Goal: Task Accomplishment & Management: Manage account settings

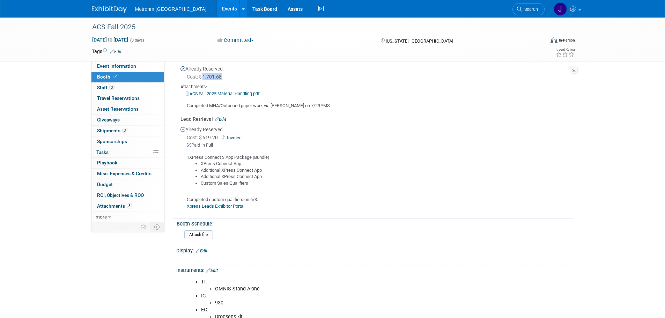
scroll to position [335, 0]
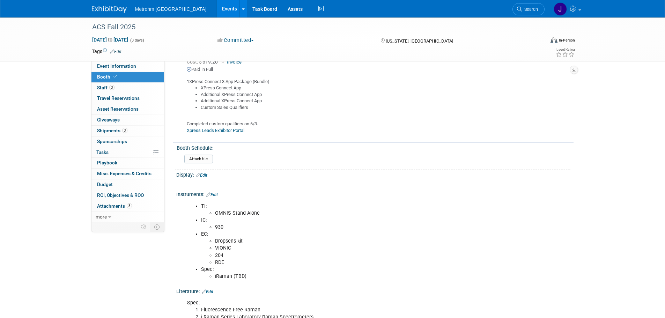
click at [203, 128] on link "Xpress Leads Exhibitor Portal" at bounding box center [216, 130] width 58 height 5
click at [37, 160] on div "ACS Fall 2025 [DATE] to [DATE] (3 days) [DATE] to [DATE] Committed Committed Co…" at bounding box center [332, 66] width 665 height 768
click at [523, 9] on span "Search" at bounding box center [530, 9] width 16 height 5
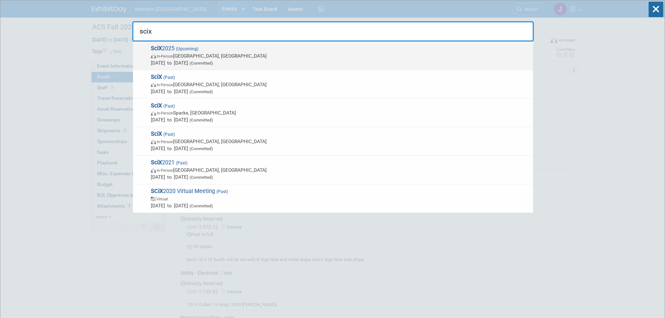
type input "scix"
click at [313, 52] on span "In-Person Louisville, KY" at bounding box center [340, 55] width 379 height 7
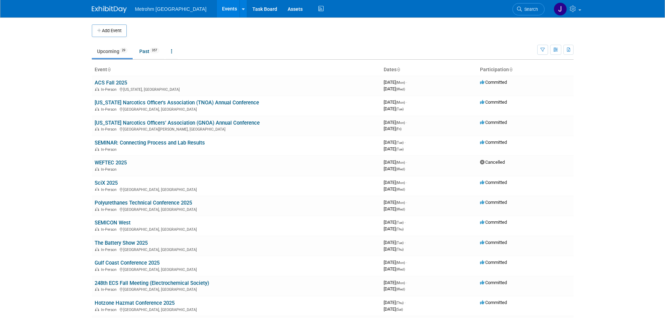
click at [124, 143] on link "SEMINAR: Connecting Process and Lab Results" at bounding box center [150, 143] width 110 height 6
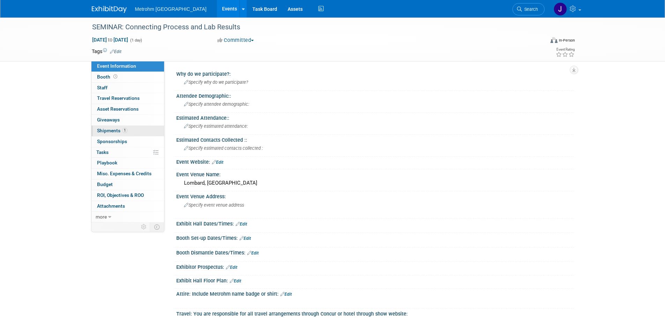
click at [122, 131] on span "1" at bounding box center [124, 130] width 5 height 5
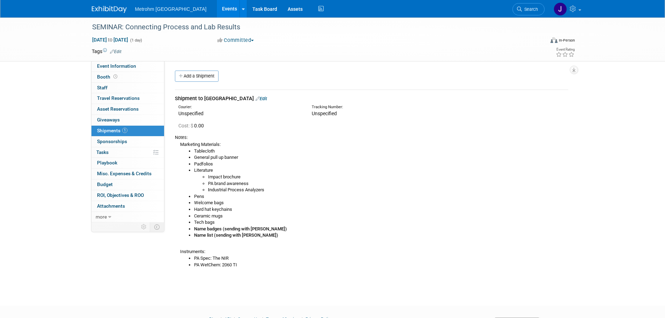
click at [255, 97] on link "Edit" at bounding box center [261, 98] width 12 height 5
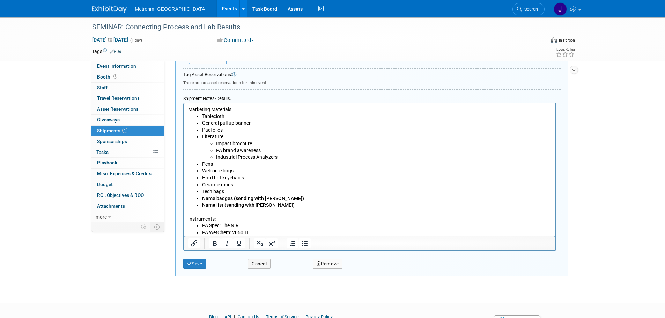
scroll to position [254, 0]
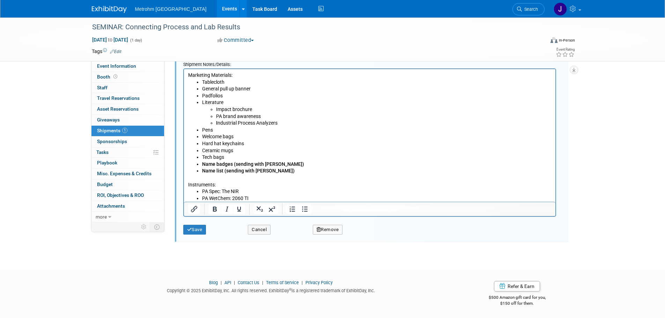
click at [288, 197] on li "PA WetChem: 2060 TI" at bounding box center [376, 198] width 349 height 7
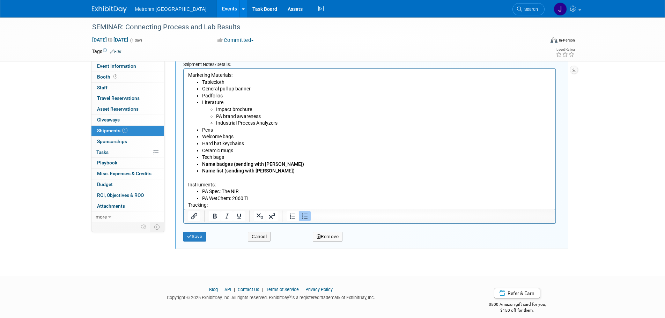
click at [297, 198] on li "PA WetChem: 2060 TI" at bounding box center [376, 198] width 349 height 7
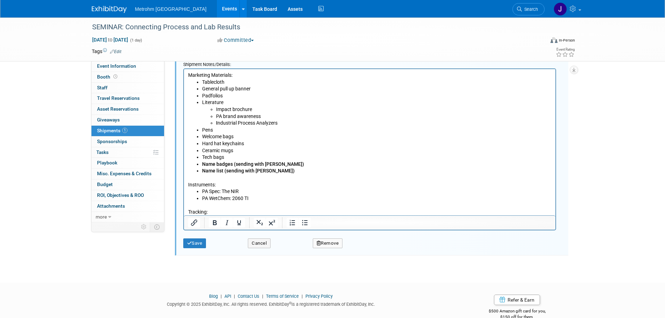
click at [242, 211] on p "Tracking:" at bounding box center [369, 212] width 363 height 7
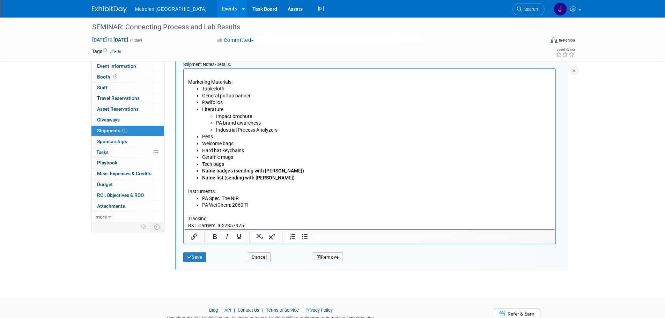
click at [279, 225] on p "R&L Carriers: I652857975" at bounding box center [369, 225] width 363 height 7
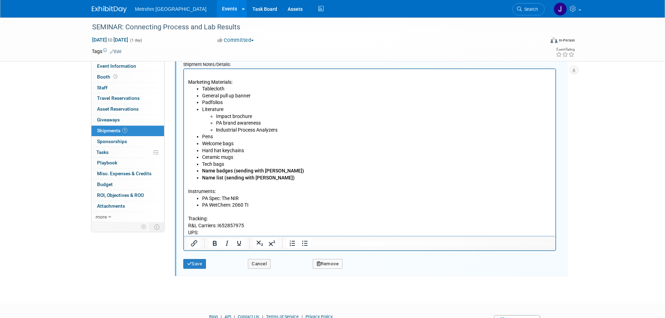
click at [207, 232] on p "UPS:" at bounding box center [369, 232] width 363 height 7
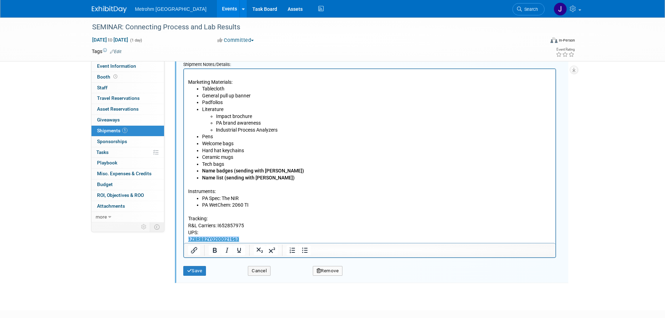
click at [188, 240] on b "﻿1Z8R882Y0200021963" at bounding box center [213, 239] width 51 height 6
click at [193, 271] on button "Save" at bounding box center [194, 271] width 23 height 10
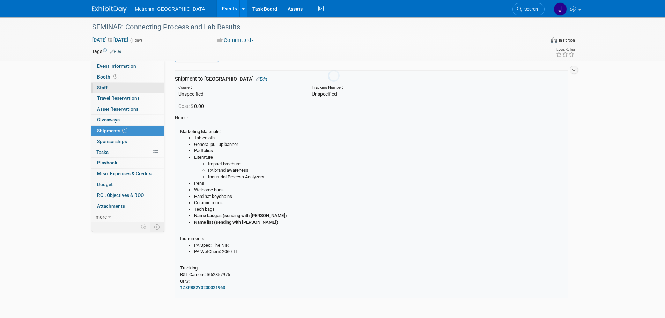
scroll to position [10, 0]
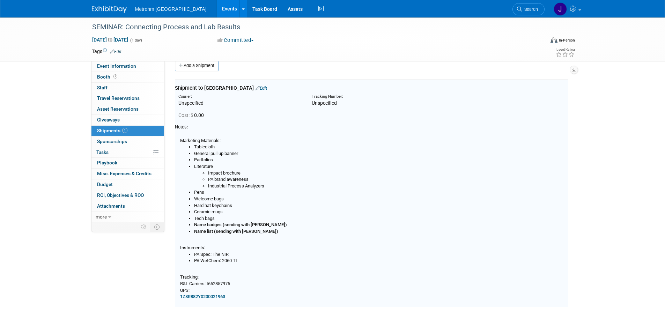
click at [102, 9] on img at bounding box center [109, 9] width 35 height 7
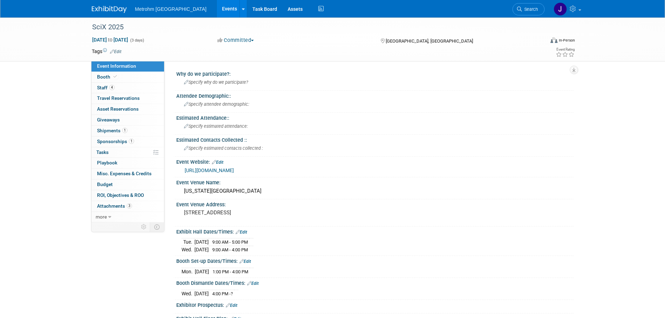
click at [30, 126] on div "SciX 2025 Oct 6, 2025 to Oct 8, 2025 (3 days) Oct 6, 2025 to Oct 8, 2025 Commit…" at bounding box center [332, 313] width 665 height 593
click at [105, 134] on link "1 Shipments 1" at bounding box center [127, 131] width 73 height 10
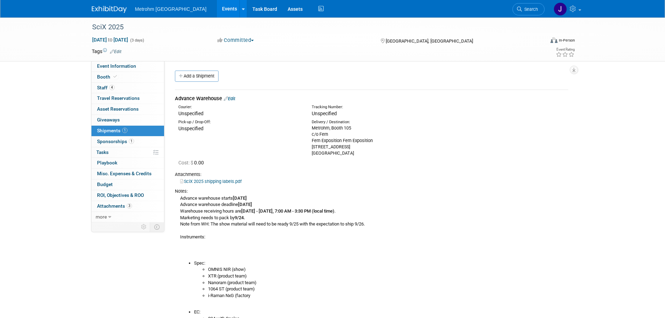
click at [53, 146] on div "SciX 2025 Oct 6, 2025 to Oct 8, 2025 (3 days) Oct 6, 2025 to Oct 8, 2025 Commit…" at bounding box center [332, 234] width 665 height 434
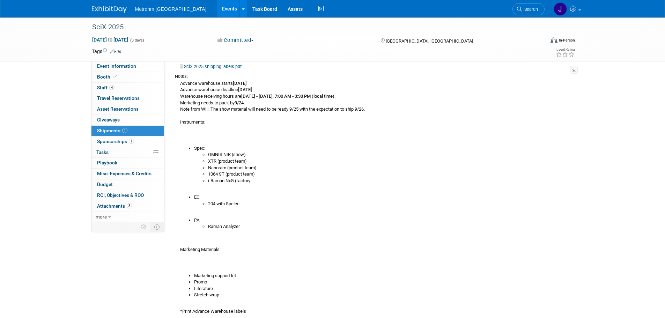
scroll to position [70, 0]
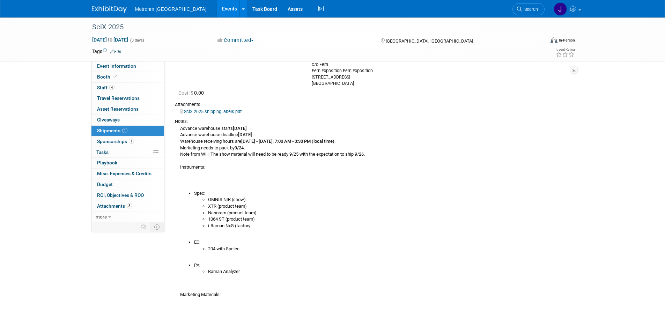
click at [560, 151] on div "Advance warehouse starts September 8, 2025 Advance warehouse deadline October 3…" at bounding box center [371, 242] width 393 height 235
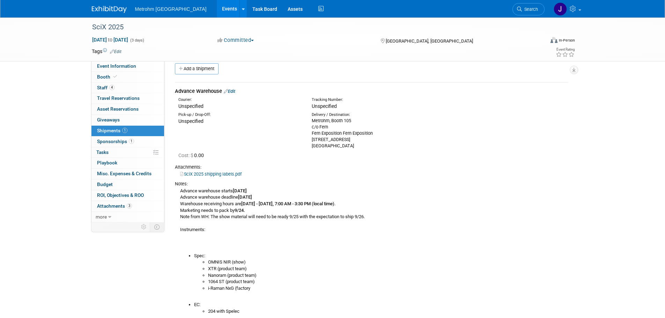
scroll to position [0, 0]
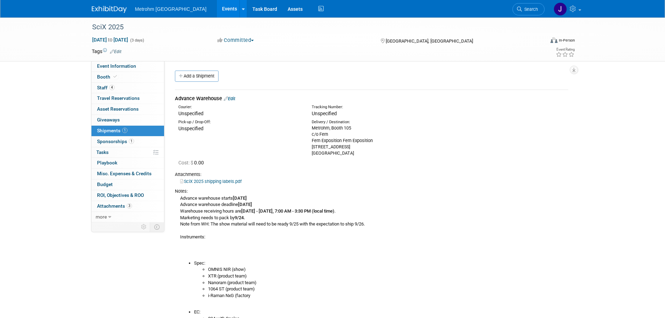
click at [563, 188] on div "Notes:" at bounding box center [371, 191] width 393 height 6
click at [516, 188] on div "Notes:" at bounding box center [371, 191] width 393 height 6
click at [531, 144] on div "Pick-up / Drop-Off: Unspecified Delivery / Destination: Metrohm, Booth 105 c/o …" at bounding box center [372, 136] width 404 height 39
click at [471, 197] on div "Advance warehouse starts September 8, 2025 Advance warehouse deadline October 3…" at bounding box center [371, 311] width 393 height 235
click at [470, 178] on div "SciX 2025 shipping labels.pdf" at bounding box center [371, 181] width 393 height 7
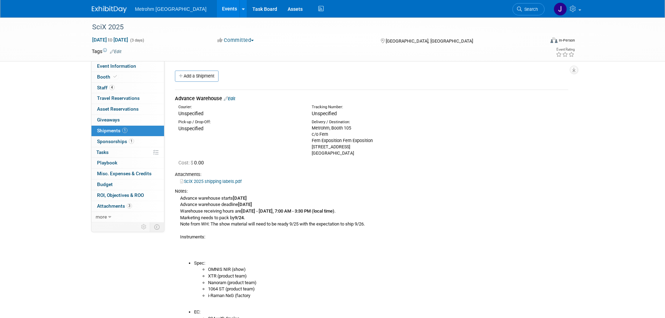
click at [586, 161] on div "SciX 2025 Oct 6, 2025 to Oct 8, 2025 (3 days) Oct 6, 2025 to Oct 8, 2025 Commit…" at bounding box center [332, 234] width 665 height 434
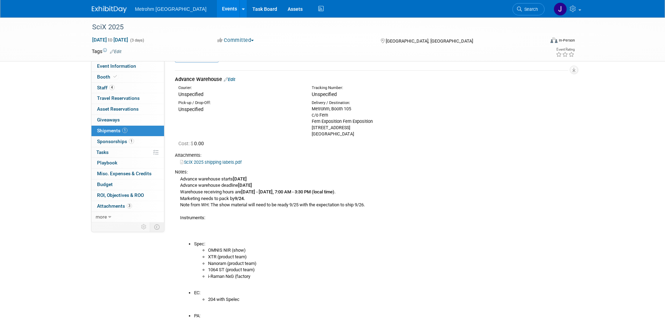
scroll to position [35, 0]
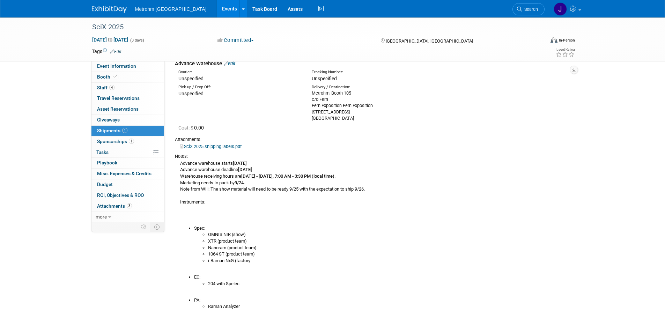
click at [306, 123] on div "Cost: $ 0.00" at bounding box center [372, 127] width 404 height 12
click at [340, 106] on div "Metrohm, Booth 105 c/o Fern Fern Exposition Fern Exposition 645 Linn Street Cin…" at bounding box center [373, 105] width 123 height 31
click at [477, 179] on div "Advance warehouse starts [DATE] Advance warehouse deadline [DATE] Warehouse rec…" at bounding box center [371, 277] width 393 height 235
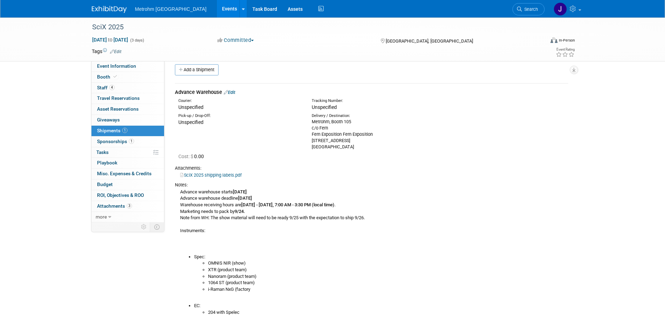
scroll to position [0, 0]
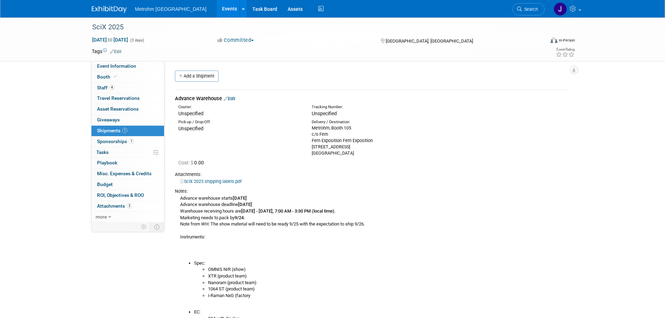
click at [235, 99] on link "Edit" at bounding box center [230, 98] width 12 height 5
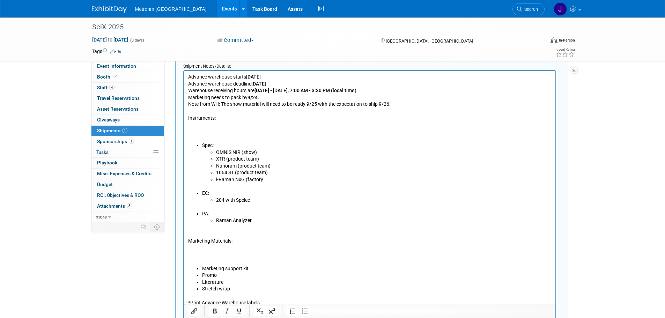
scroll to position [325, 0]
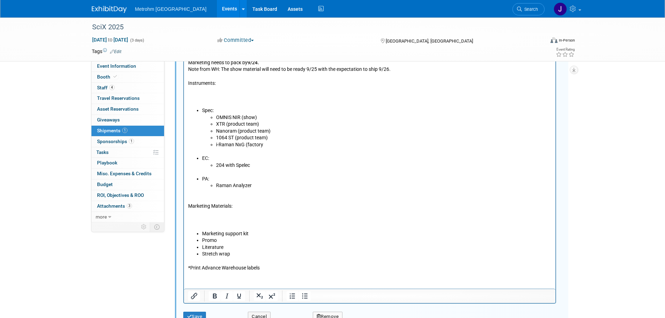
click at [245, 252] on li "Stretch wrap" at bounding box center [376, 254] width 349 height 7
click at [215, 218] on p "Marketing Materials:" at bounding box center [369, 209] width 363 height 41
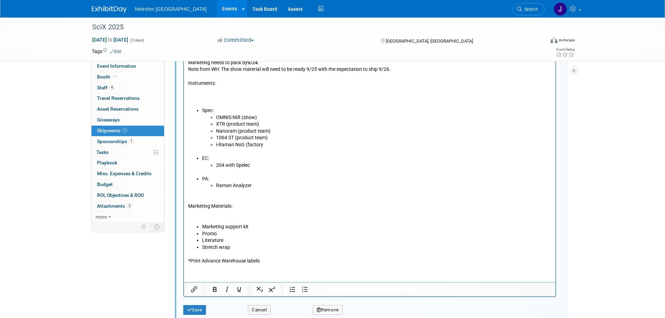
click at [215, 218] on p "Marketing Materials:" at bounding box center [369, 206] width 363 height 34
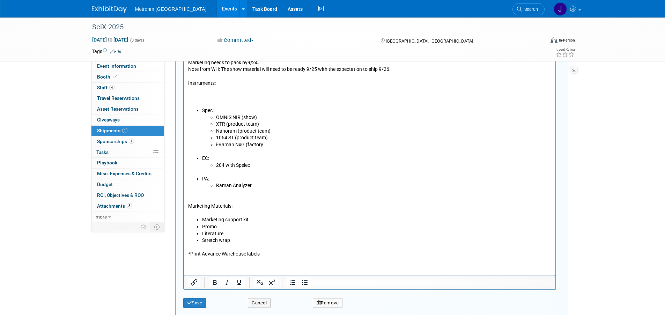
click at [249, 241] on li "Stretch wrap" at bounding box center [376, 240] width 349 height 7
click at [113, 79] on span at bounding box center [115, 76] width 6 height 5
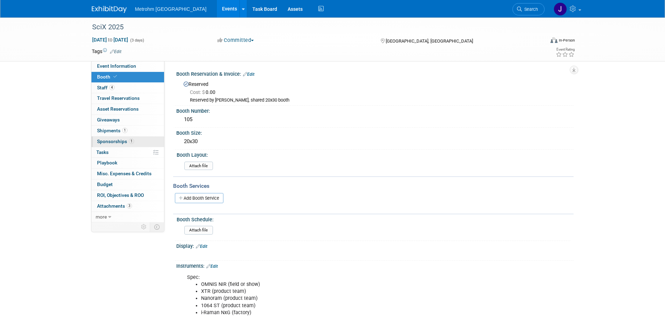
click at [132, 138] on link "1 Sponsorships 1" at bounding box center [127, 141] width 73 height 10
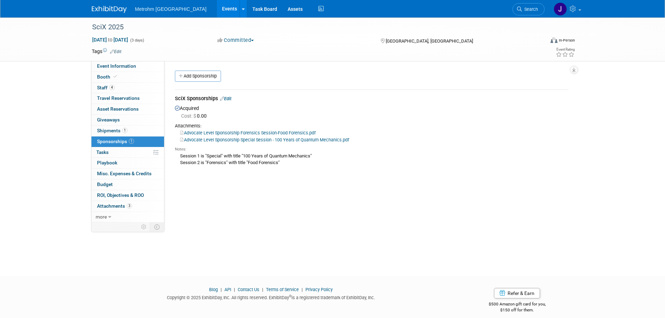
click at [219, 131] on link "Advocate Level Sponsorship Forensics Session-Food Forensics.pdf" at bounding box center [247, 132] width 135 height 5
click at [132, 75] on link "Booth" at bounding box center [127, 77] width 73 height 10
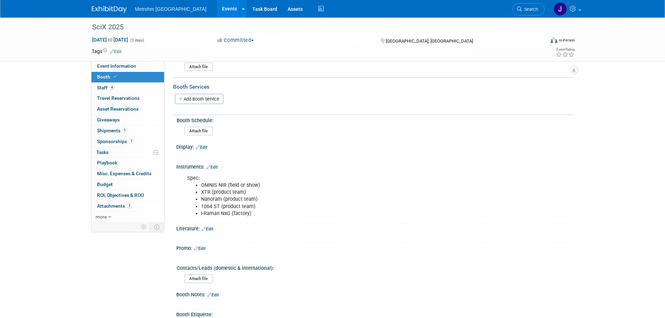
scroll to position [105, 0]
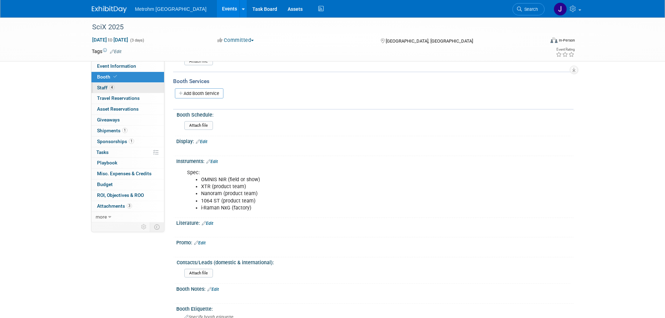
click at [137, 91] on link "4 Staff 4" at bounding box center [127, 88] width 73 height 10
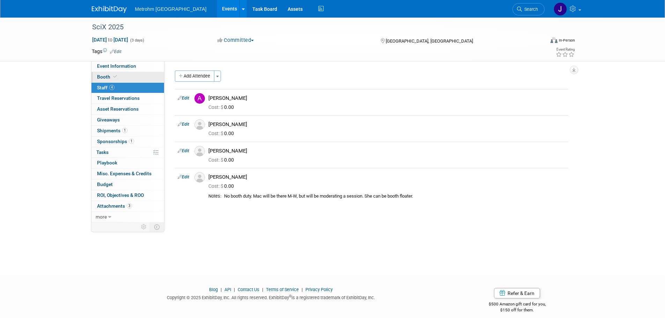
click at [138, 80] on link "Booth" at bounding box center [127, 77] width 73 height 10
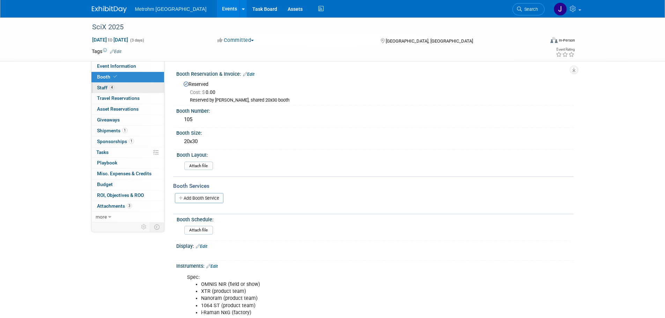
click at [133, 91] on link "4 Staff 4" at bounding box center [127, 88] width 73 height 10
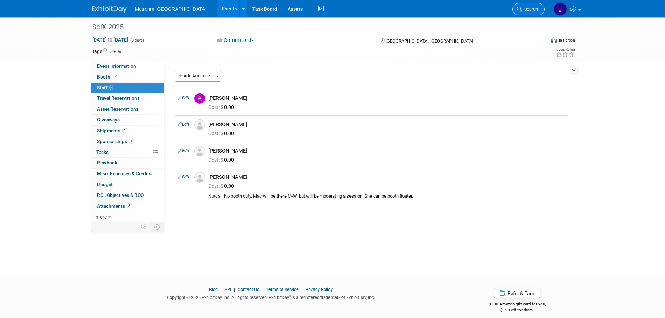
click at [525, 10] on span "Search" at bounding box center [530, 9] width 16 height 5
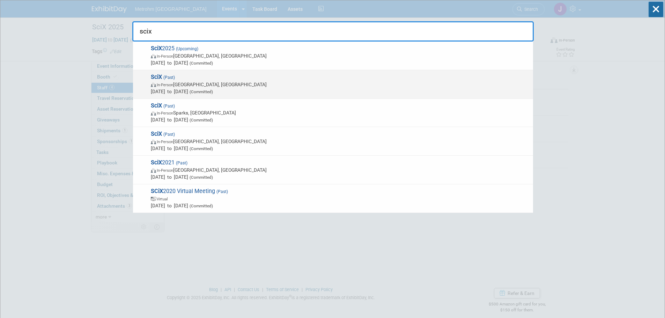
type input "scix"
click at [346, 91] on span "Oct 21, 2024 to Oct 23, 2024 (Committed)" at bounding box center [340, 91] width 379 height 7
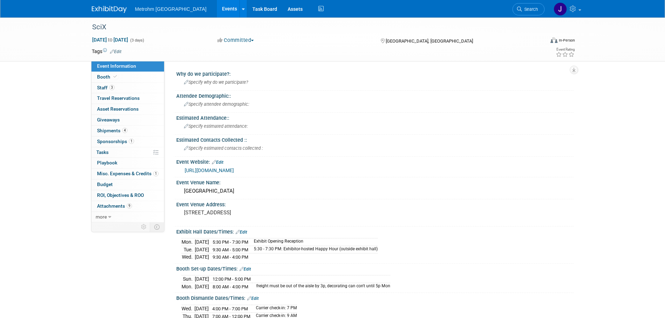
click at [112, 90] on span "3" at bounding box center [111, 87] width 5 height 5
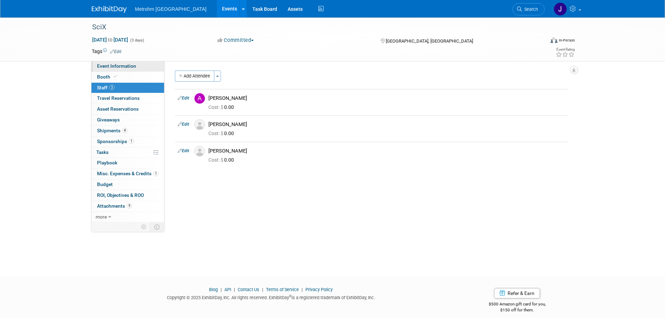
click at [115, 70] on link "Event Information" at bounding box center [127, 66] width 73 height 10
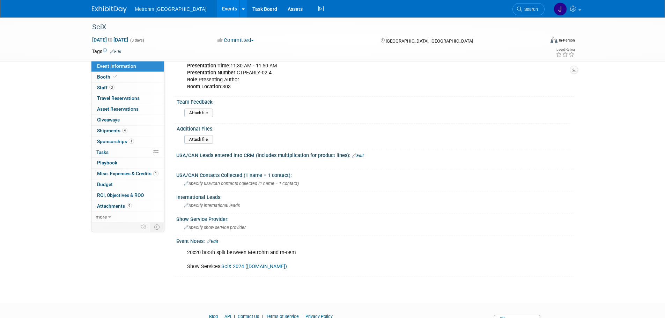
scroll to position [746, 0]
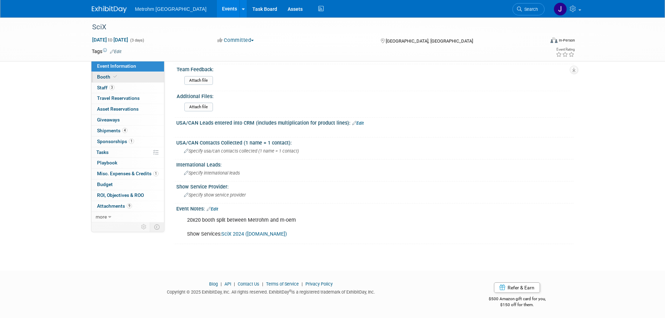
click at [123, 79] on link "Booth" at bounding box center [127, 77] width 73 height 10
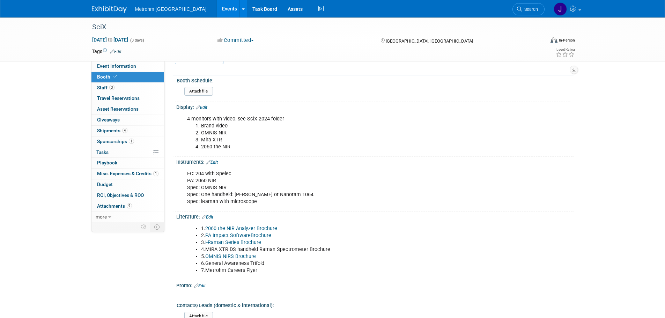
scroll to position [140, 0]
click at [519, 12] on link "Search" at bounding box center [528, 9] width 32 height 12
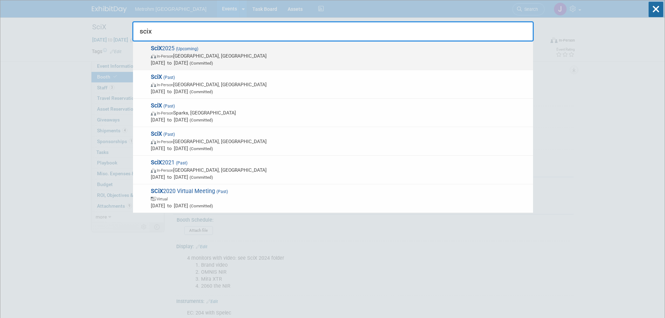
type input "scix"
click at [208, 64] on span "Oct 6, 2025 to Oct 8, 2025 (Committed)" at bounding box center [340, 62] width 379 height 7
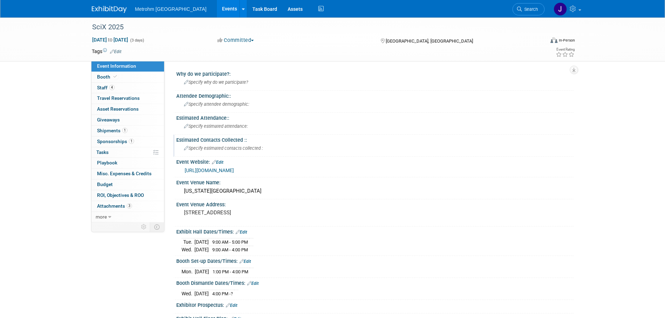
click at [440, 135] on div "Estimated Contacts Collected ::" at bounding box center [374, 139] width 397 height 9
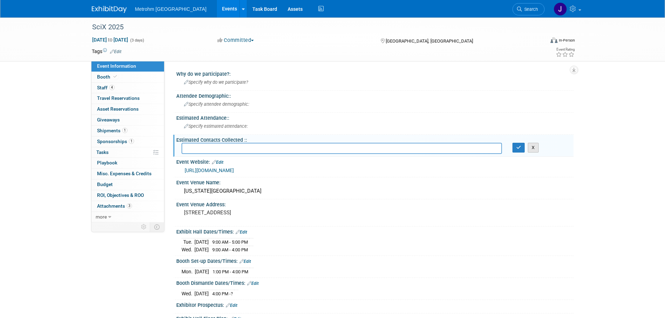
click at [534, 147] on button "X" at bounding box center [533, 148] width 11 height 10
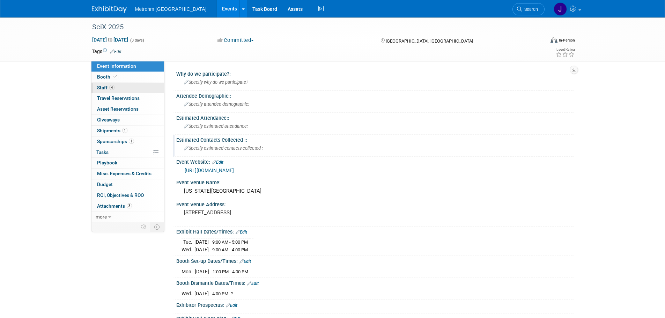
click at [117, 88] on link "4 Staff 4" at bounding box center [127, 88] width 73 height 10
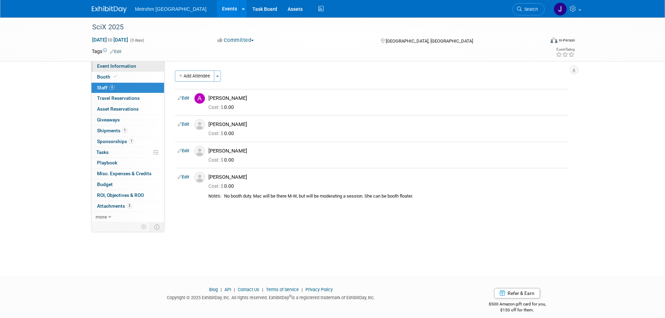
click at [116, 69] on link "Event Information" at bounding box center [127, 66] width 73 height 10
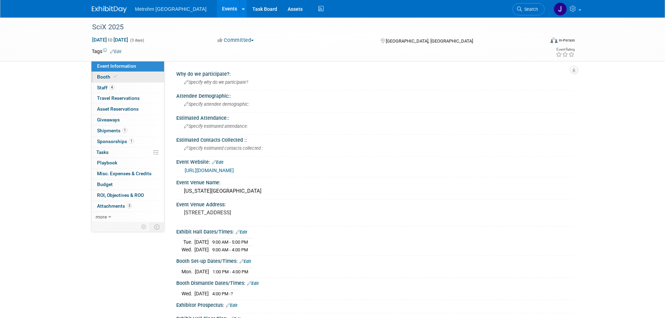
click at [117, 79] on span at bounding box center [115, 76] width 6 height 5
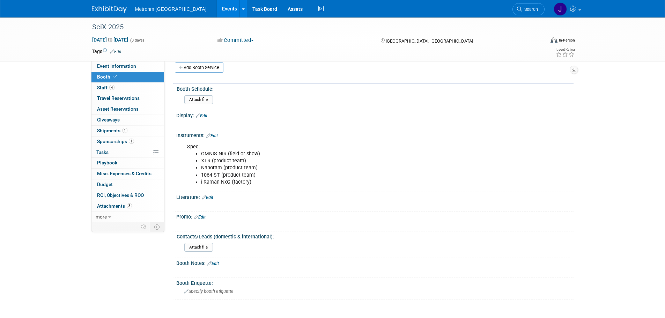
scroll to position [175, 0]
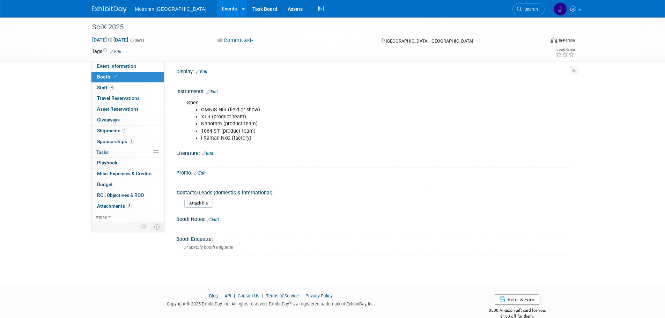
click at [251, 143] on div "Spec: OMNIS NIR (field or show) XTR (product team) Nanoram (product team) 1064 …" at bounding box center [339, 120] width 314 height 49
drag, startPoint x: 256, startPoint y: 139, endPoint x: 202, endPoint y: 110, distance: 60.7
click at [202, 110] on ul "OMNIS NIR (field or show) XTR (product team) Nanoram (product team) 1064 ST (pr…" at bounding box center [339, 123] width 305 height 35
click at [285, 131] on li "1064 ST (product team)" at bounding box center [346, 131] width 291 height 7
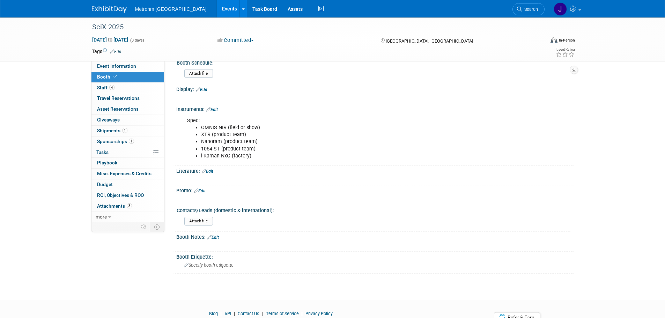
scroll to position [140, 0]
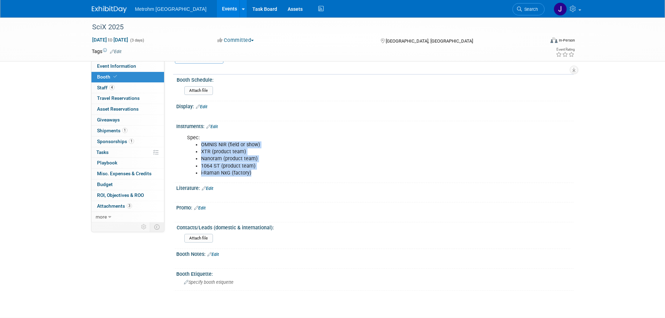
drag, startPoint x: 259, startPoint y: 172, endPoint x: 202, endPoint y: 146, distance: 62.8
click at [202, 146] on ul "OMNIS NIR (field or show) XTR (product team) Nanoram (product team) 1064 ST (pr…" at bounding box center [339, 158] width 305 height 35
click at [290, 163] on li "1064 ST (product team)" at bounding box center [346, 166] width 291 height 7
drag, startPoint x: 257, startPoint y: 172, endPoint x: 198, endPoint y: 147, distance: 64.6
click at [198, 147] on ul "OMNIS NIR (field or show) XTR (product team) Nanoram (product team) 1064 ST (pr…" at bounding box center [339, 158] width 305 height 35
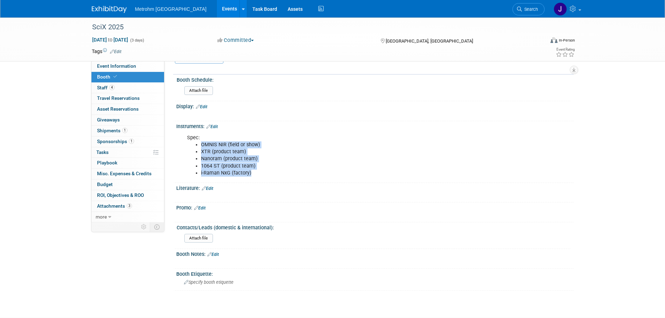
copy ul "OMNIS NIR (field or show) XTR (product team) Nanoram (product team) 1064 ST (pr…"
click at [112, 67] on span "Event Information" at bounding box center [116, 66] width 39 height 6
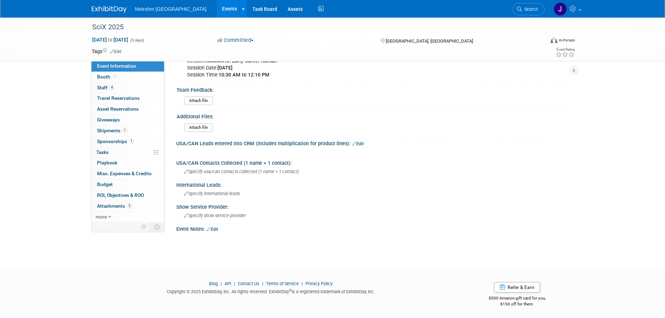
scroll to position [248, 0]
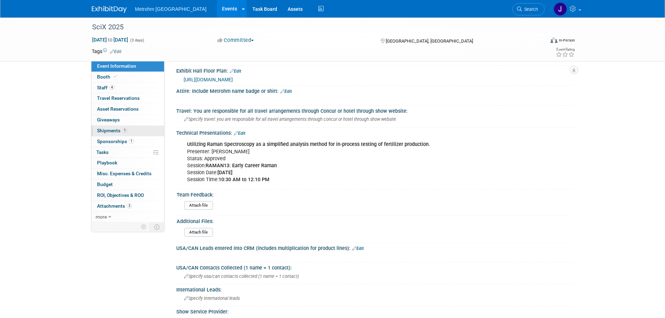
click at [123, 132] on span "1" at bounding box center [124, 130] width 5 height 5
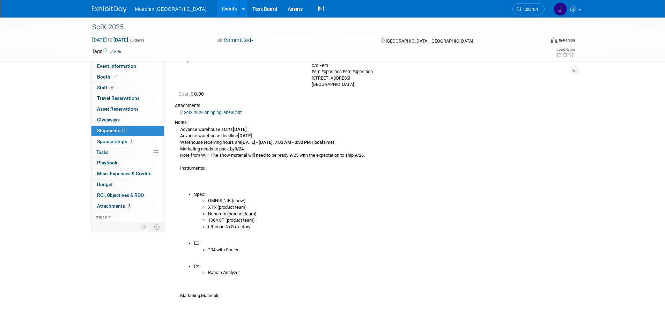
scroll to position [140, 0]
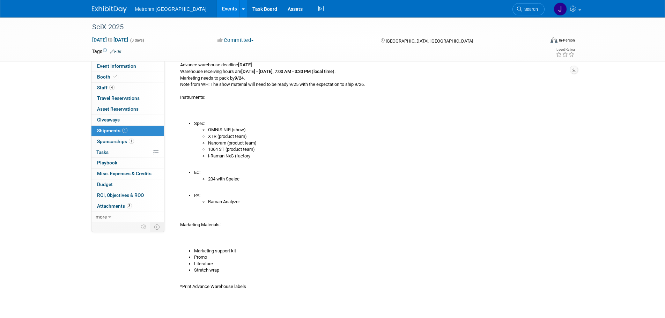
click at [258, 201] on li "Raman Analyzer" at bounding box center [388, 202] width 360 height 7
drag, startPoint x: 250, startPoint y: 204, endPoint x: 188, endPoint y: 169, distance: 70.5
click at [188, 169] on div "Advance warehouse starts September 8, 2025 Advance warehouse deadline October 3…" at bounding box center [371, 172] width 393 height 235
click at [284, 208] on div "Advance warehouse starts September 8, 2025 Advance warehouse deadline October 3…" at bounding box center [371, 172] width 393 height 235
drag, startPoint x: 245, startPoint y: 177, endPoint x: 200, endPoint y: 177, distance: 45.7
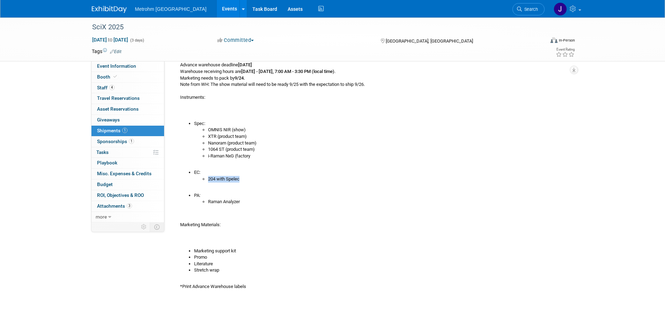
click at [200, 177] on ul "204 with Spelec" at bounding box center [381, 179] width 374 height 7
click at [244, 205] on li "Raman Analyzer" at bounding box center [388, 202] width 360 height 7
drag, startPoint x: 245, startPoint y: 204, endPoint x: 194, endPoint y: 171, distance: 60.7
click at [194, 171] on div "Advance warehouse starts September 8, 2025 Advance warehouse deadline October 3…" at bounding box center [371, 172] width 393 height 235
copy div "EC: 204 with Spelec PA: Raman Analyzer"
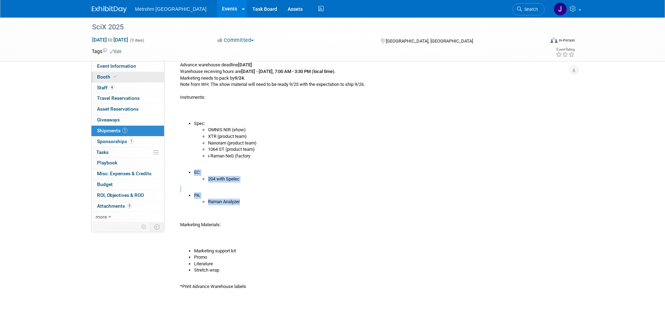
click at [113, 80] on link "Booth" at bounding box center [127, 77] width 73 height 10
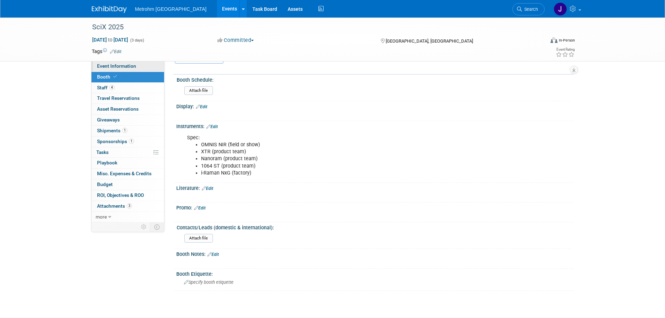
click at [136, 66] on link "Event Information" at bounding box center [127, 66] width 73 height 10
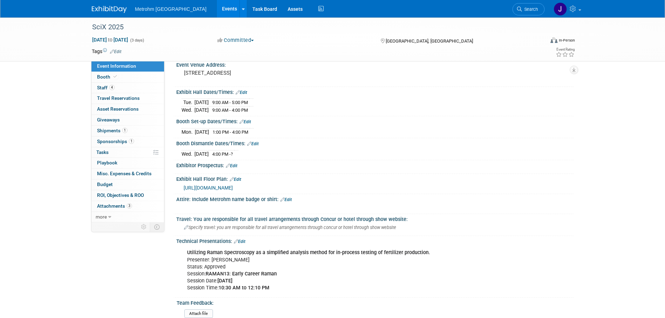
scroll to position [209, 0]
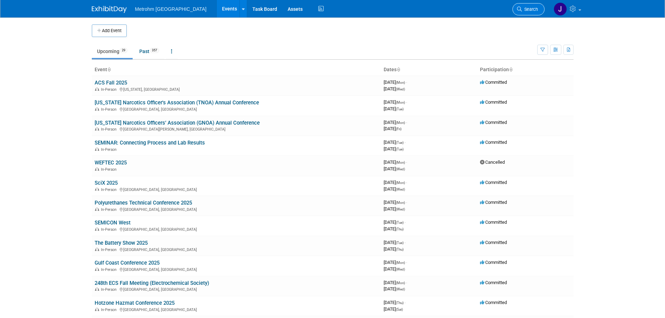
click at [531, 10] on span "Search" at bounding box center [530, 9] width 16 height 5
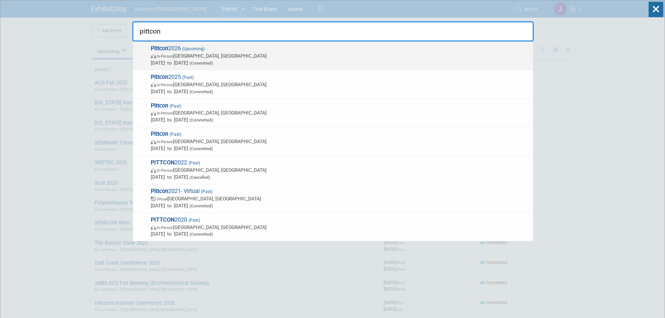
type input "pittcon"
click at [272, 60] on span "[DATE] to [DATE] (Committed)" at bounding box center [340, 62] width 379 height 7
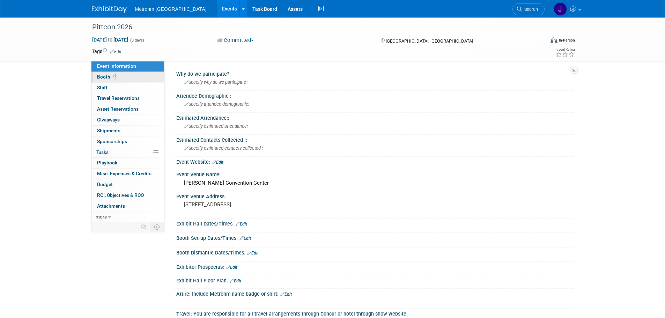
click at [108, 77] on span "Booth" at bounding box center [108, 77] width 22 height 6
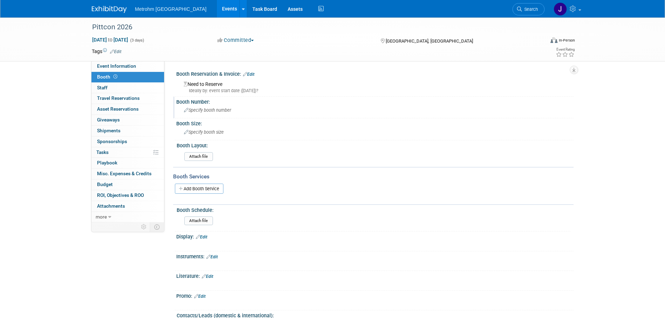
click at [218, 113] on div "Specify booth number" at bounding box center [374, 110] width 387 height 11
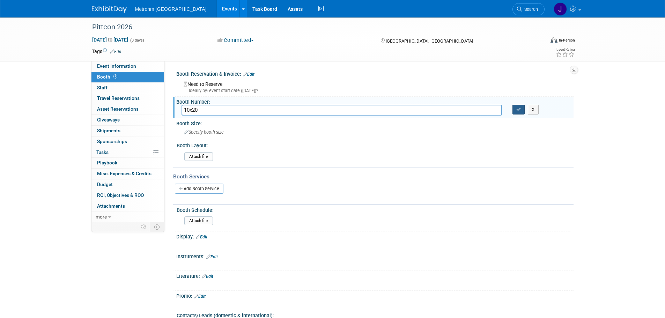
type input "10x20"
click at [521, 110] on icon "button" at bounding box center [518, 109] width 5 height 5
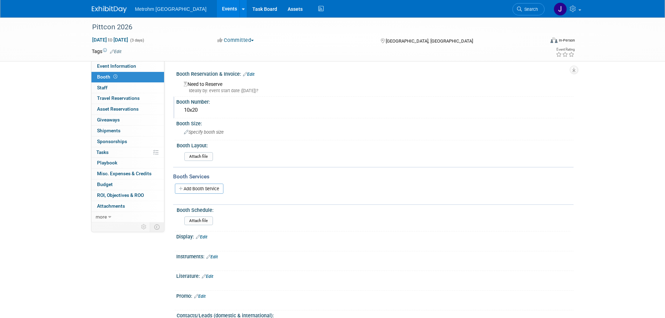
click at [202, 84] on div "Need to Reserve Ideally by: event start date ([DATE])?" at bounding box center [374, 86] width 387 height 15
click at [250, 72] on link "Edit" at bounding box center [249, 74] width 12 height 5
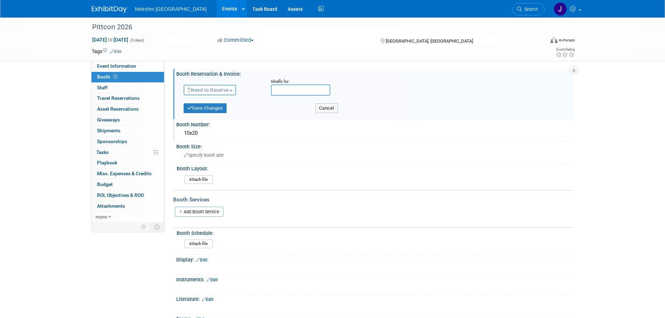
click at [207, 90] on span "Need to Reserve" at bounding box center [208, 90] width 42 height 6
click at [204, 111] on link "Reserved" at bounding box center [221, 112] width 75 height 10
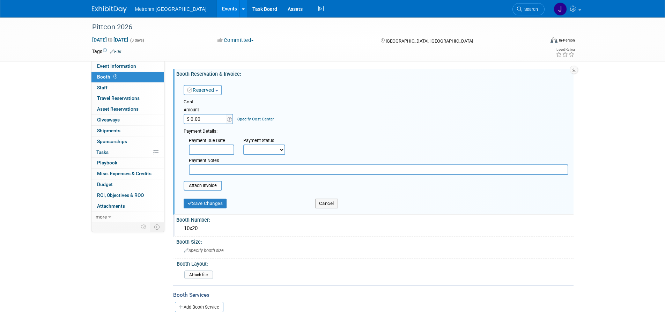
click at [199, 120] on input "$ 0.00" at bounding box center [206, 119] width 44 height 10
type input "$ 16,000.00"
click at [210, 202] on button "Save Changes" at bounding box center [205, 204] width 43 height 10
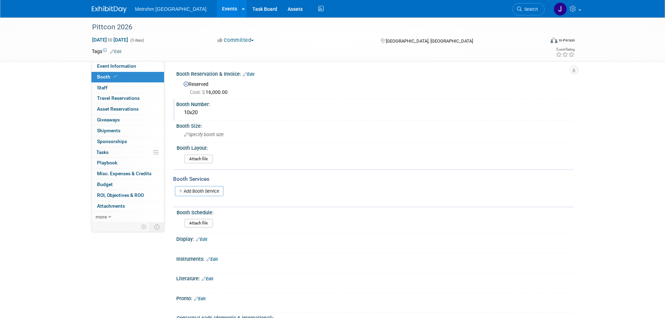
click at [195, 115] on div "10x20" at bounding box center [374, 112] width 387 height 11
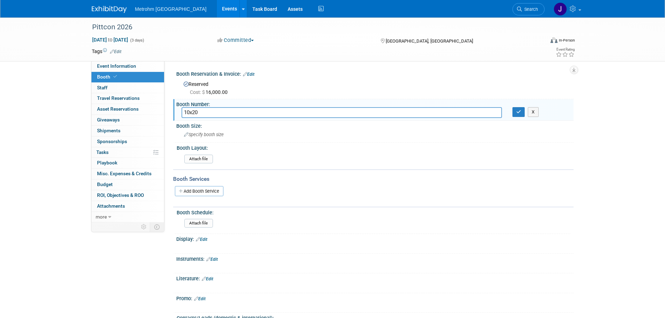
drag, startPoint x: 204, startPoint y: 113, endPoint x: 179, endPoint y: 113, distance: 25.1
click at [179, 113] on div "10x20" at bounding box center [341, 112] width 331 height 11
click at [206, 137] on div "Specify booth size" at bounding box center [374, 134] width 387 height 11
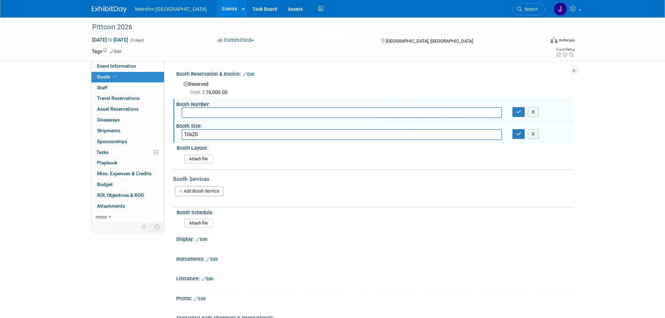
type input "10x20"
click at [222, 112] on input "text" at bounding box center [341, 112] width 320 height 11
type input "1426"
click at [516, 110] on button "button" at bounding box center [518, 112] width 13 height 10
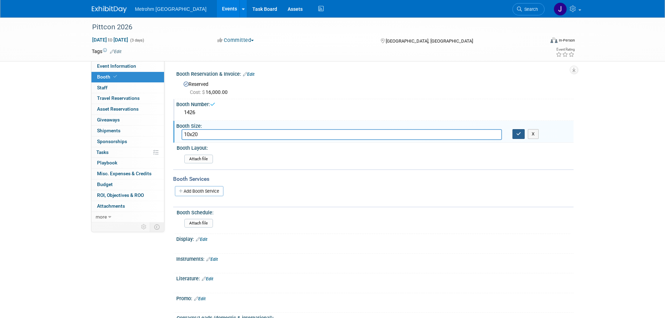
click at [518, 133] on icon "button" at bounding box center [518, 134] width 5 height 5
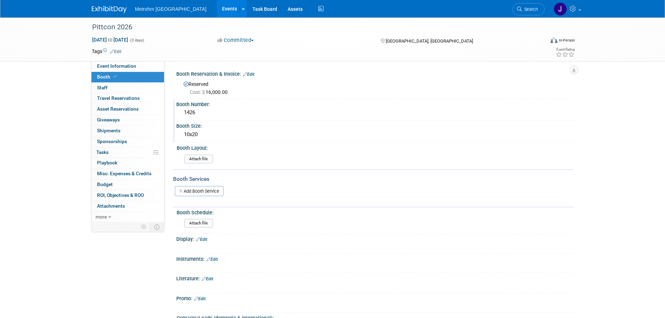
drag, startPoint x: 51, startPoint y: 60, endPoint x: 93, endPoint y: 79, distance: 46.6
click at [51, 60] on div "Pittcon 2026 Mar 9, 2026 to Mar 11, 2026 (3 days) Mar 9, 2026 to Mar 11, 2026 C…" at bounding box center [332, 39] width 665 height 44
click at [250, 74] on link "Edit" at bounding box center [249, 74] width 12 height 5
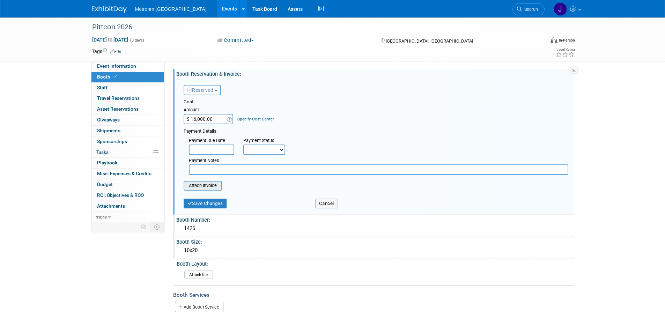
click at [211, 184] on input "file" at bounding box center [179, 185] width 83 height 8
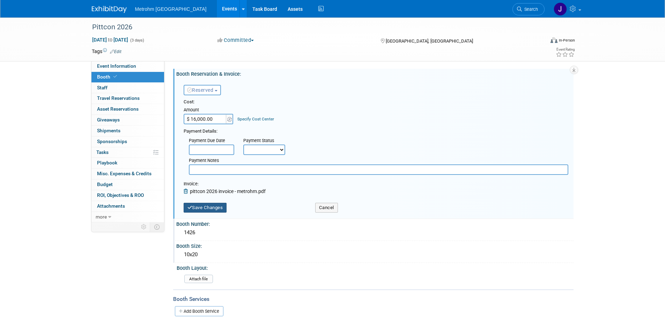
click at [219, 210] on button "Save Changes" at bounding box center [205, 208] width 43 height 10
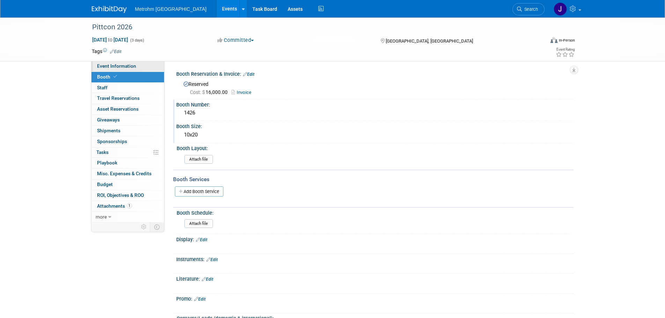
click at [136, 68] on link "Event Information" at bounding box center [127, 66] width 73 height 10
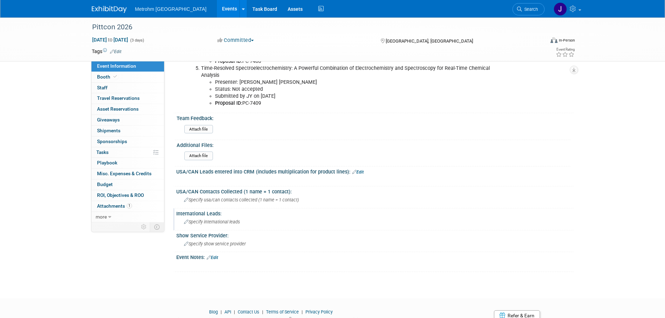
scroll to position [448, 0]
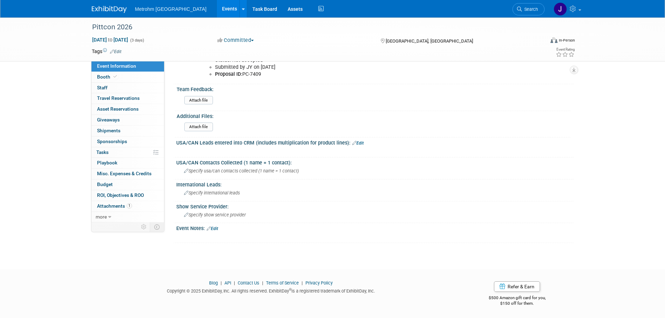
click at [215, 227] on link "Edit" at bounding box center [213, 228] width 12 height 5
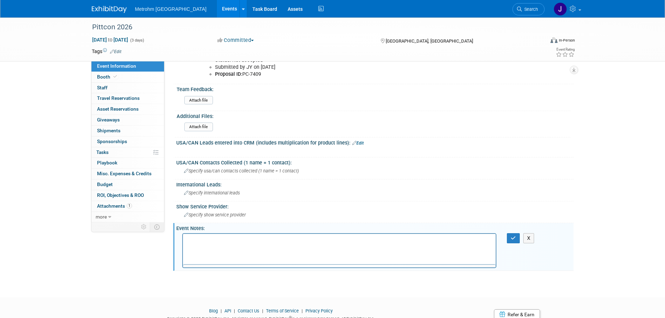
scroll to position [0, 0]
drag, startPoint x: 229, startPoint y: 237, endPoint x: 120, endPoint y: 237, distance: 109.6
click at [183, 237] on html "Payment" at bounding box center [339, 239] width 313 height 10
click at [531, 239] on button "X" at bounding box center [528, 238] width 11 height 10
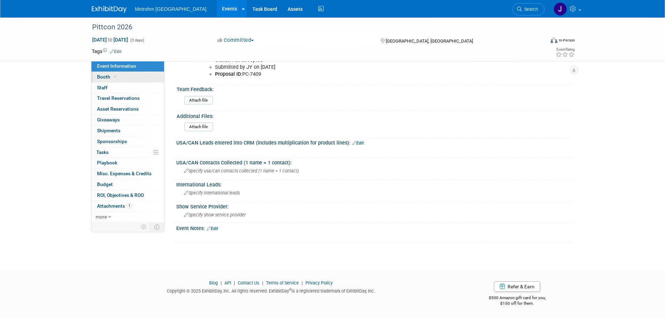
click at [125, 78] on link "Booth" at bounding box center [127, 77] width 73 height 10
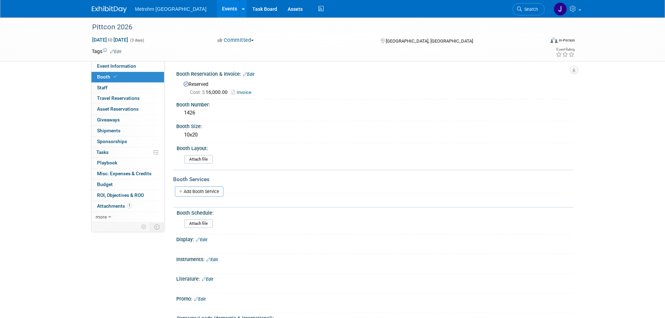
click at [253, 73] on link "Edit" at bounding box center [249, 74] width 12 height 5
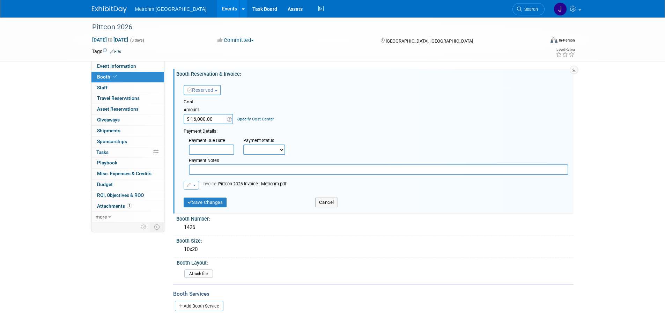
click at [247, 175] on input "text" at bounding box center [378, 169] width 379 height 10
type input "Payment of $16,000 made on 8/18/25 -JY"
click at [218, 203] on button "Save Changes" at bounding box center [205, 203] width 43 height 10
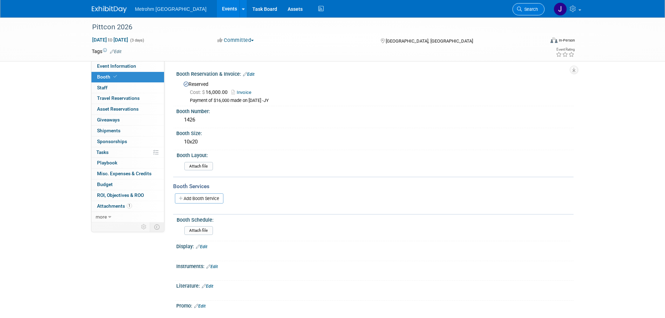
click at [517, 11] on icon at bounding box center [519, 9] width 5 height 5
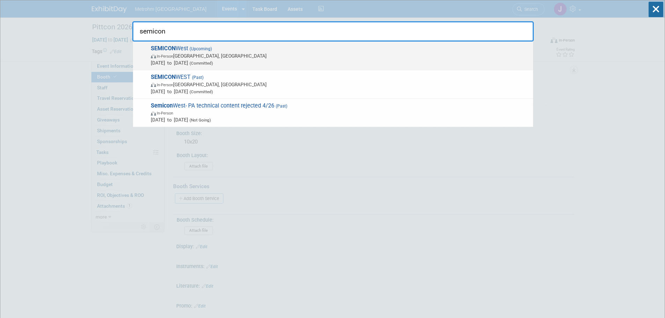
type input "semicon"
click at [290, 52] on span "SEMICON West (Upcoming) In-Person Phoenix, AZ Oct 7, 2025 to Oct 9, 2025 (Commi…" at bounding box center [339, 55] width 381 height 21
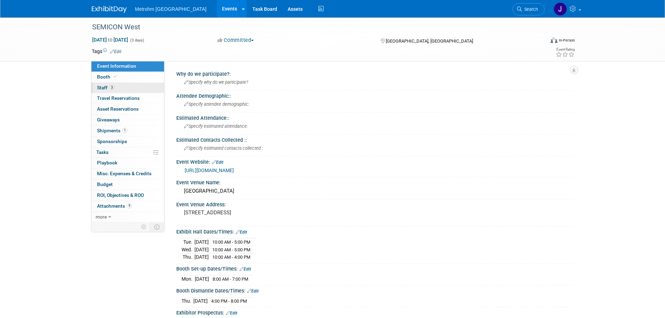
click at [108, 88] on span "Staff 3" at bounding box center [105, 88] width 17 height 6
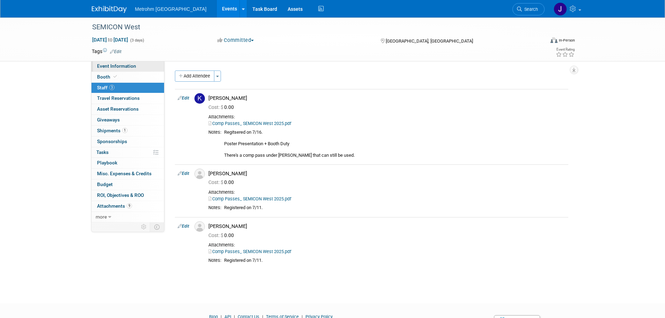
click at [121, 69] on link "Event Information" at bounding box center [127, 66] width 73 height 10
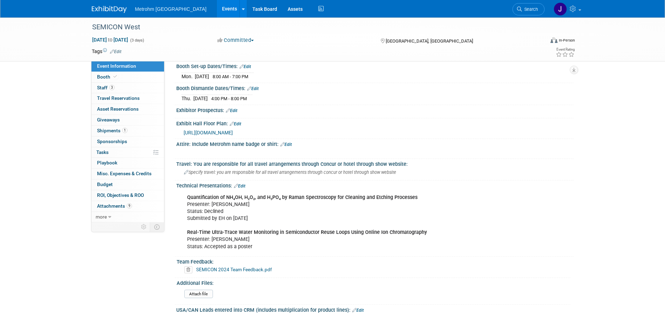
scroll to position [279, 0]
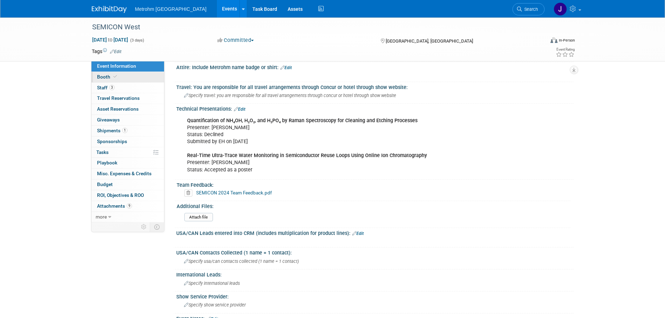
click at [112, 77] on span at bounding box center [115, 76] width 6 height 5
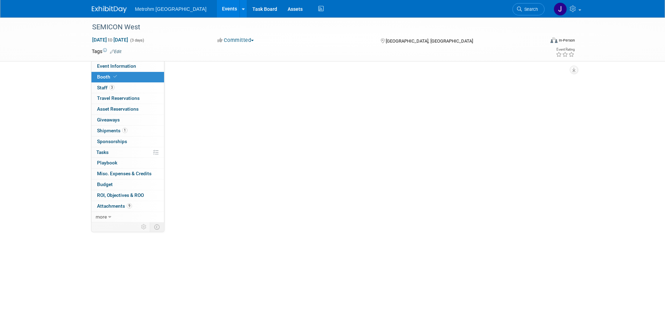
scroll to position [0, 0]
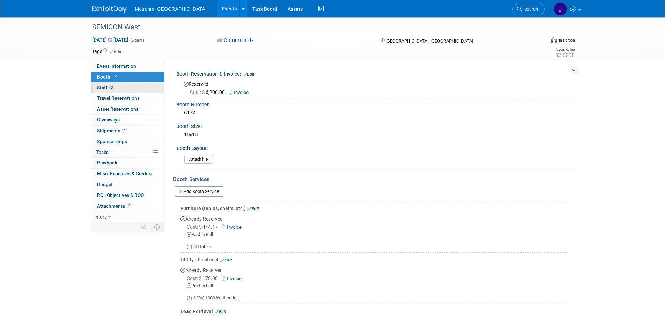
click at [124, 89] on link "3 Staff 3" at bounding box center [127, 88] width 73 height 10
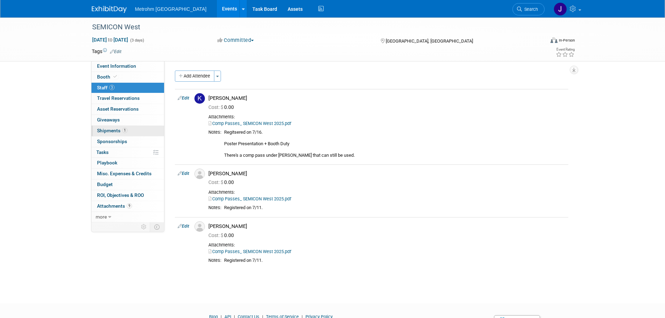
click at [121, 132] on span "Shipments 1" at bounding box center [112, 131] width 30 height 6
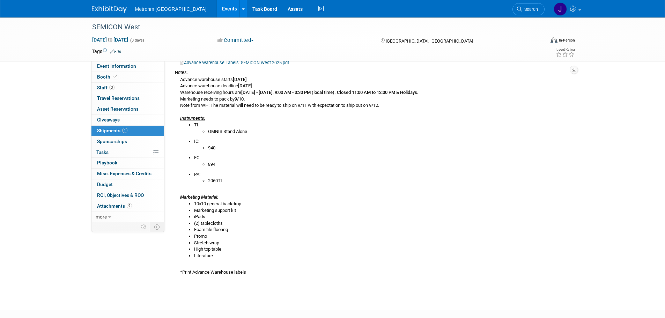
scroll to position [140, 0]
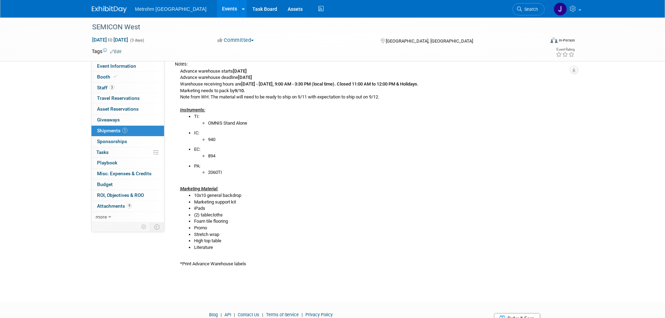
click at [109, 10] on img at bounding box center [109, 9] width 35 height 7
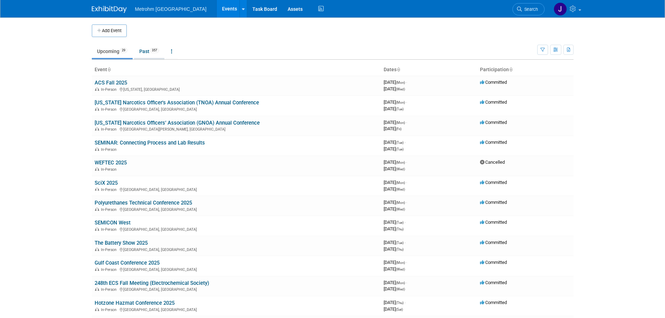
click at [147, 47] on link "Past 357" at bounding box center [149, 51] width 30 height 13
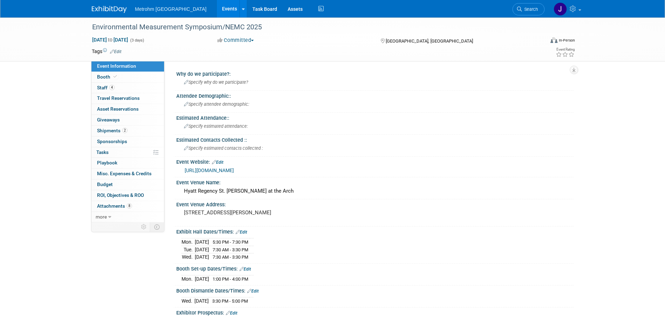
scroll to position [105, 0]
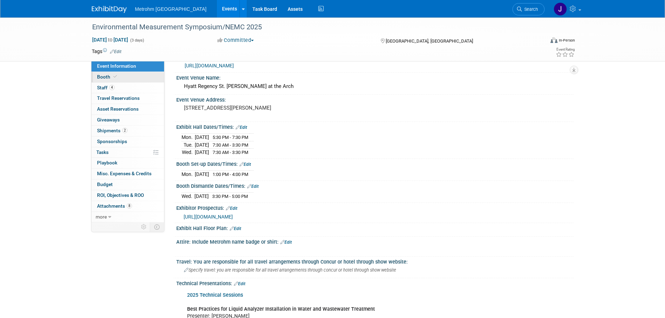
click at [131, 80] on link "Booth" at bounding box center [127, 77] width 73 height 10
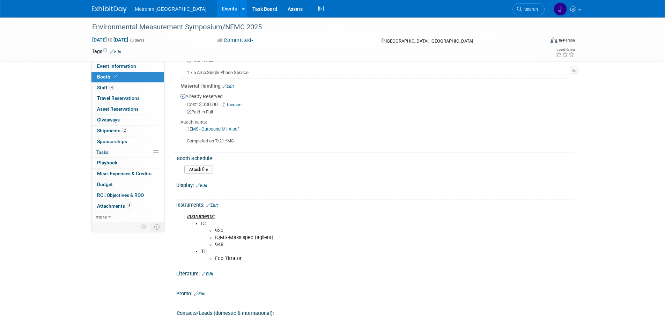
scroll to position [279, 0]
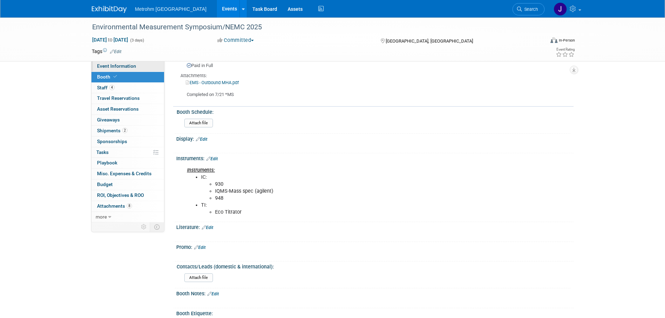
click at [120, 69] on link "Event Information" at bounding box center [127, 66] width 73 height 10
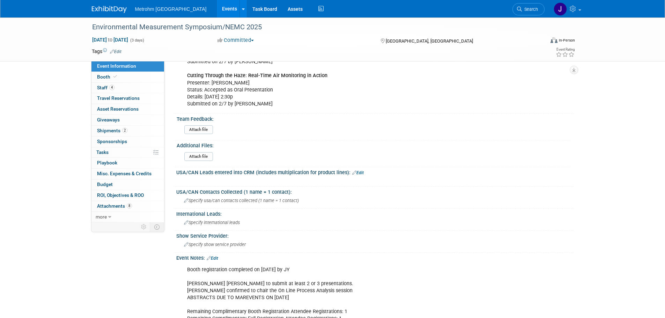
scroll to position [524, 0]
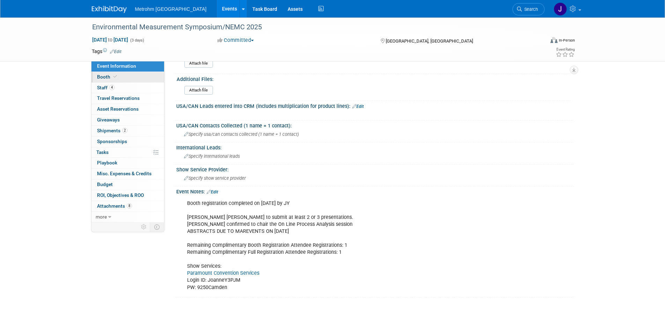
click at [126, 77] on link "Booth" at bounding box center [127, 77] width 73 height 10
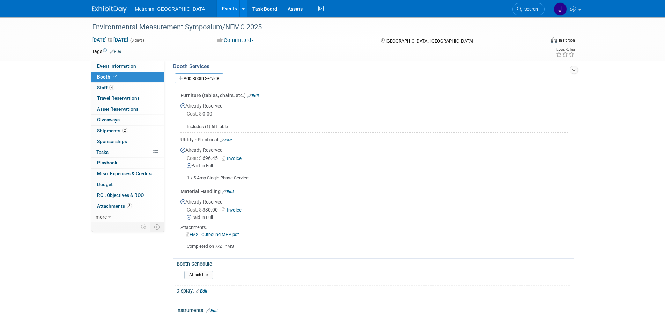
scroll to position [140, 0]
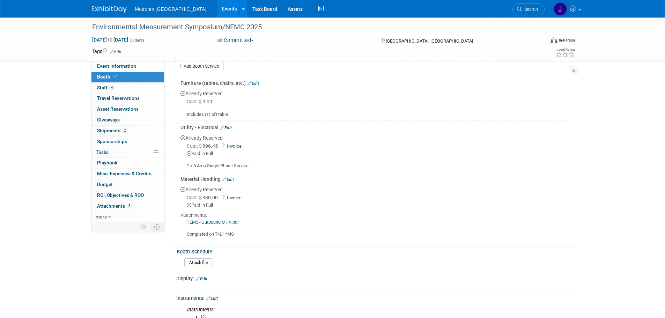
click at [108, 14] on div "Metrohm USA Events Add Event Bulk Upload Events Shareable Event Boards Recently…" at bounding box center [333, 8] width 482 height 17
click at [112, 11] on img at bounding box center [109, 9] width 35 height 7
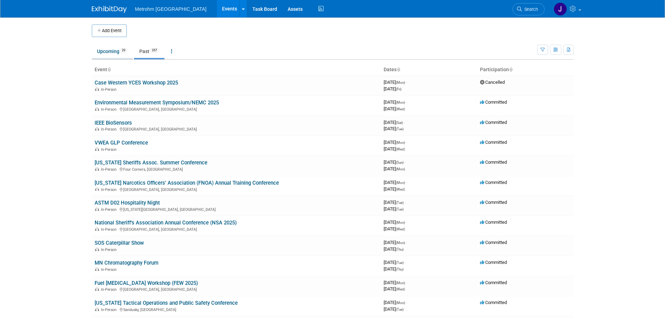
click at [109, 50] on link "Upcoming 29" at bounding box center [112, 51] width 41 height 13
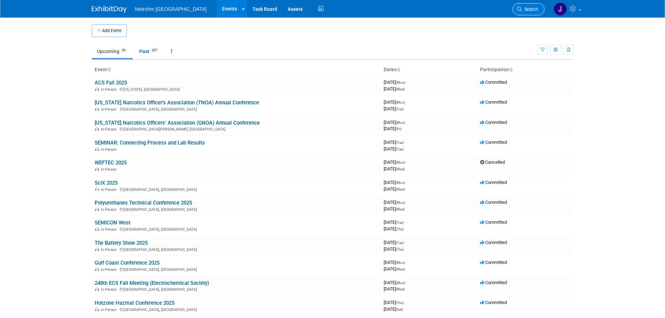
click at [522, 12] on link "Search" at bounding box center [528, 9] width 32 height 12
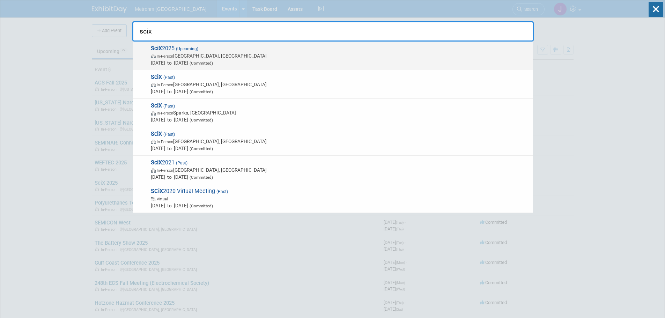
type input "scix"
click at [287, 62] on span "Oct 6, 2025 to Oct 8, 2025 (Committed)" at bounding box center [340, 62] width 379 height 7
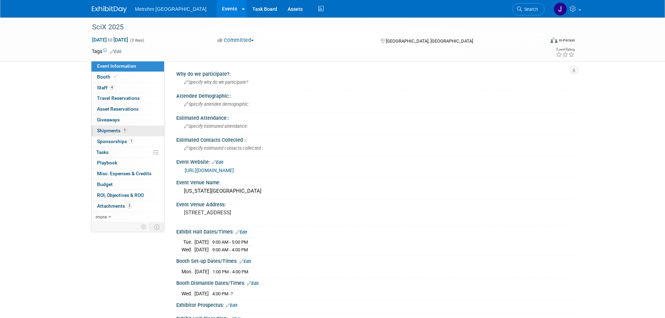
click at [117, 130] on span "Shipments 1" at bounding box center [112, 131] width 30 height 6
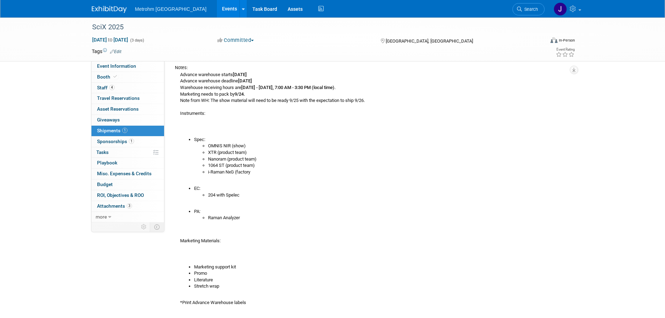
scroll to position [140, 0]
